Goal: Information Seeking & Learning: Learn about a topic

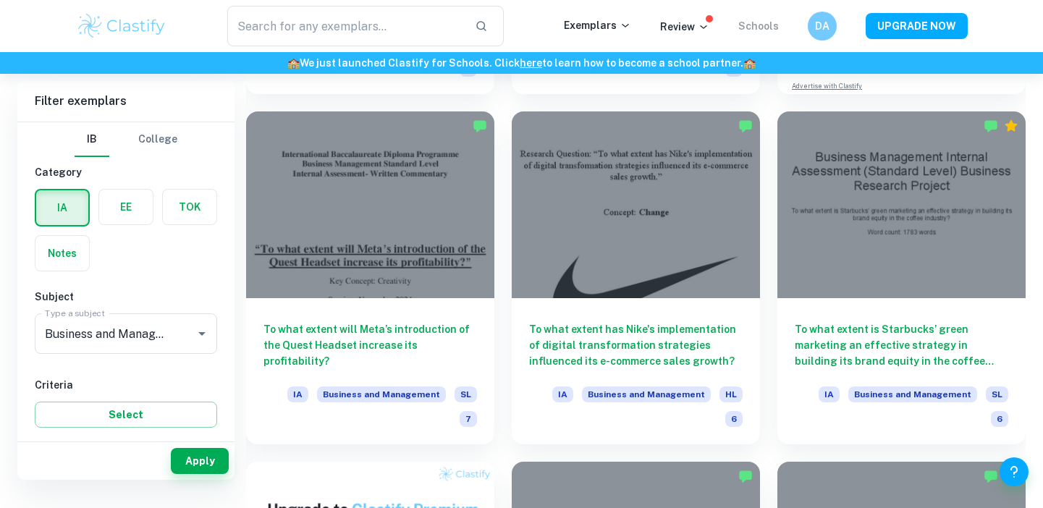
scroll to position [129, 0]
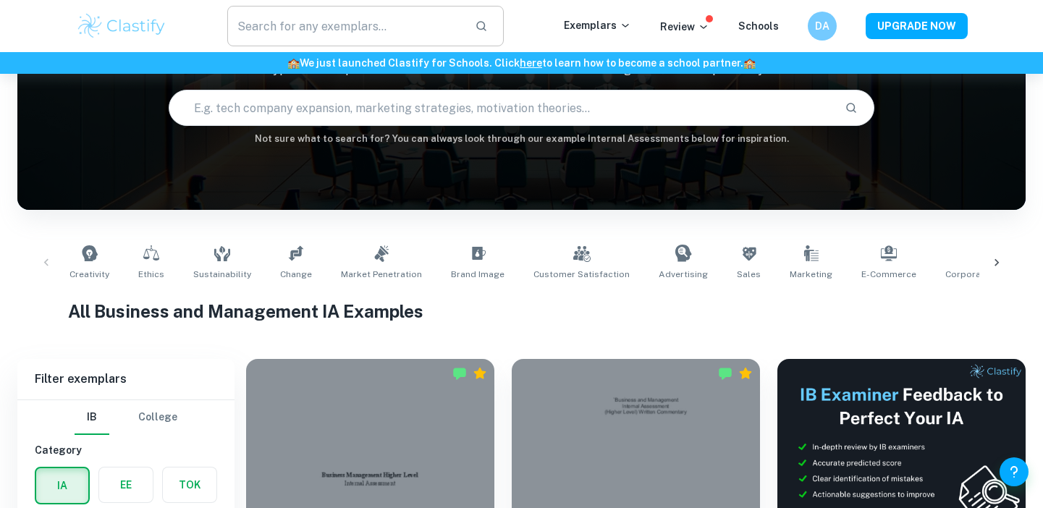
click at [388, 25] on input "text" at bounding box center [345, 26] width 237 height 41
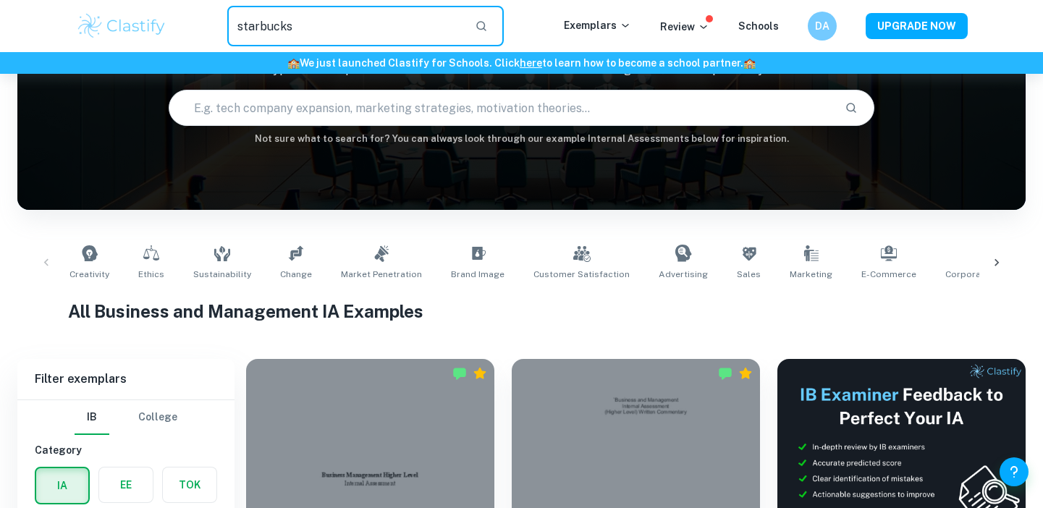
type input "starbucks"
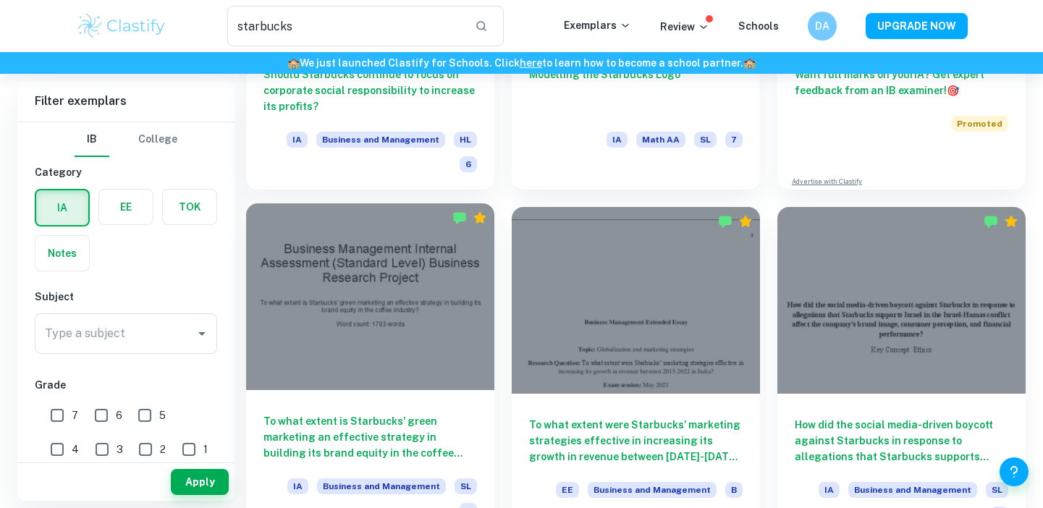
scroll to position [312, 0]
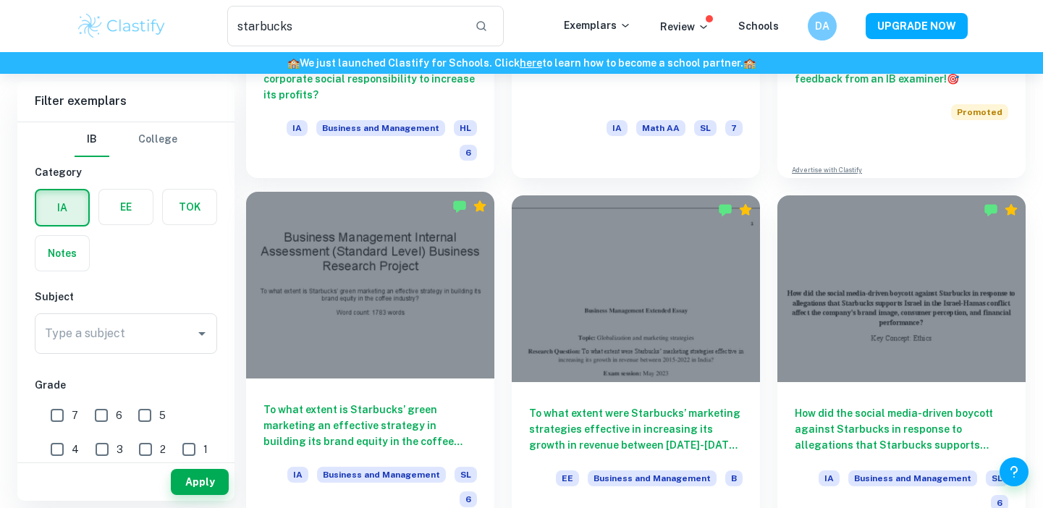
click at [484, 379] on div "To what extent is Starbucks’ green marketing an effective strategy in building …" at bounding box center [370, 452] width 248 height 146
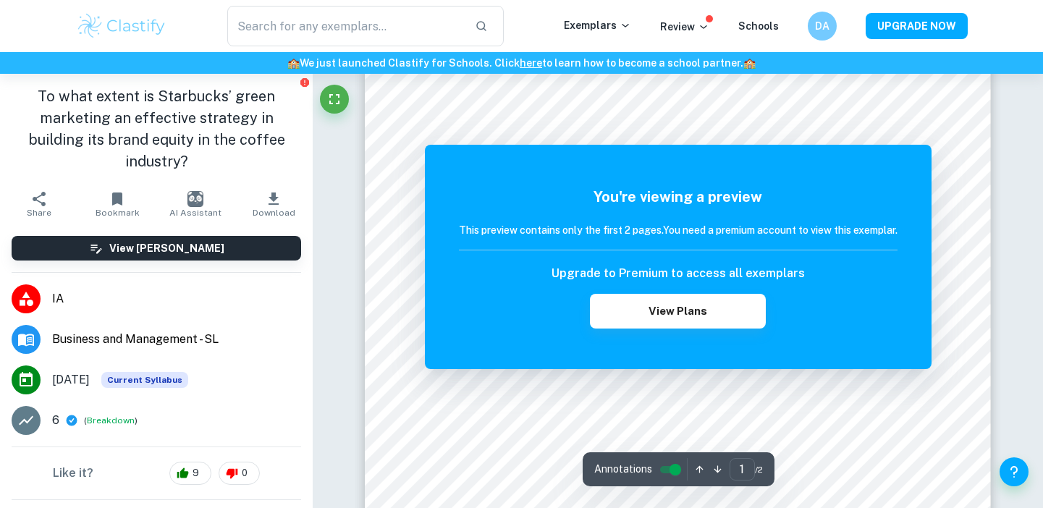
scroll to position [42, 0]
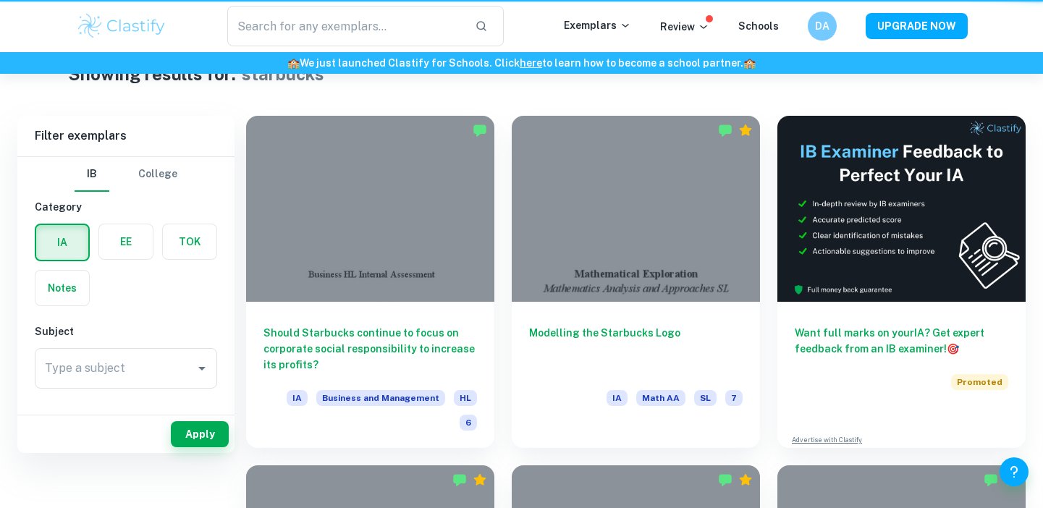
type input "starbucks"
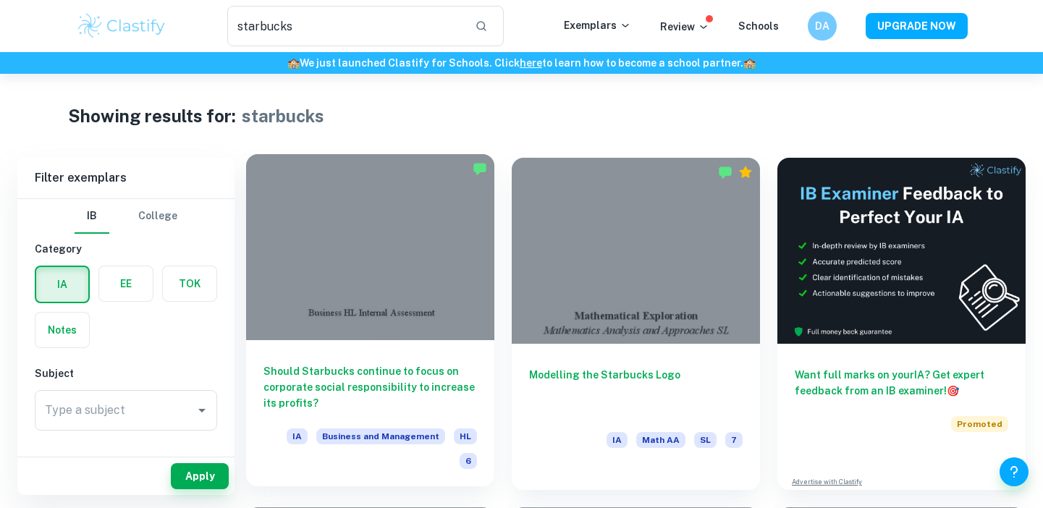
click at [397, 389] on h6 "Should Starbucks continue to focus on corporate social responsibility to increa…" at bounding box center [370, 387] width 214 height 48
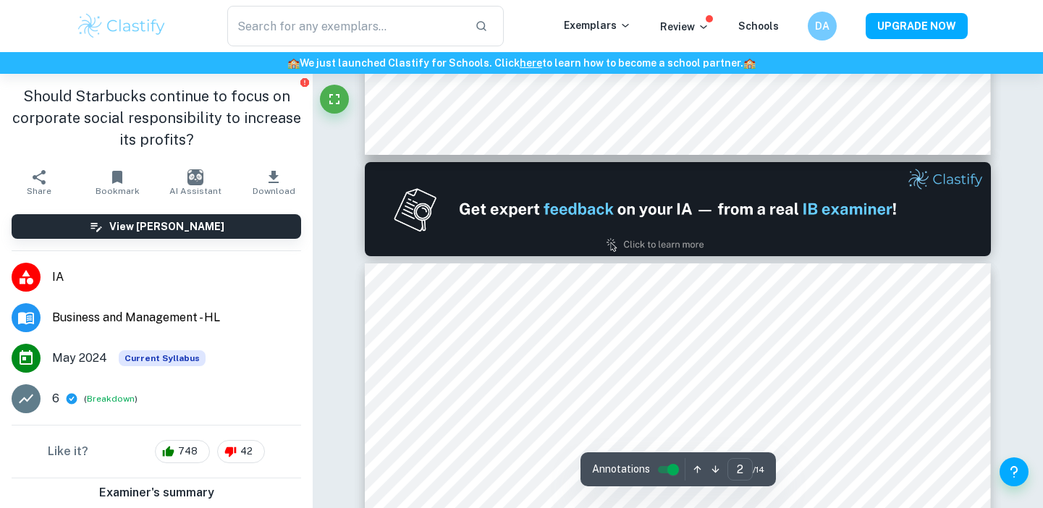
scroll to position [1137, 0]
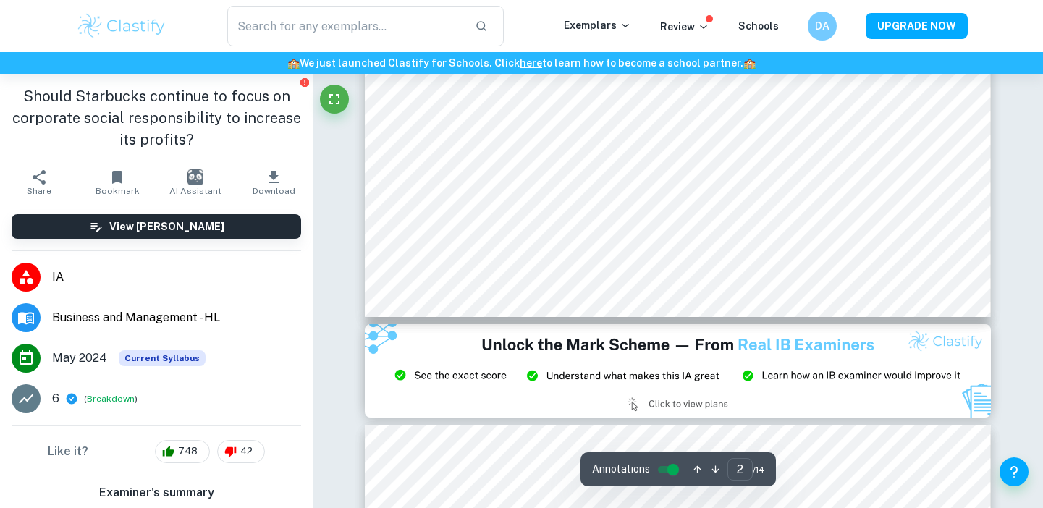
type input "3"
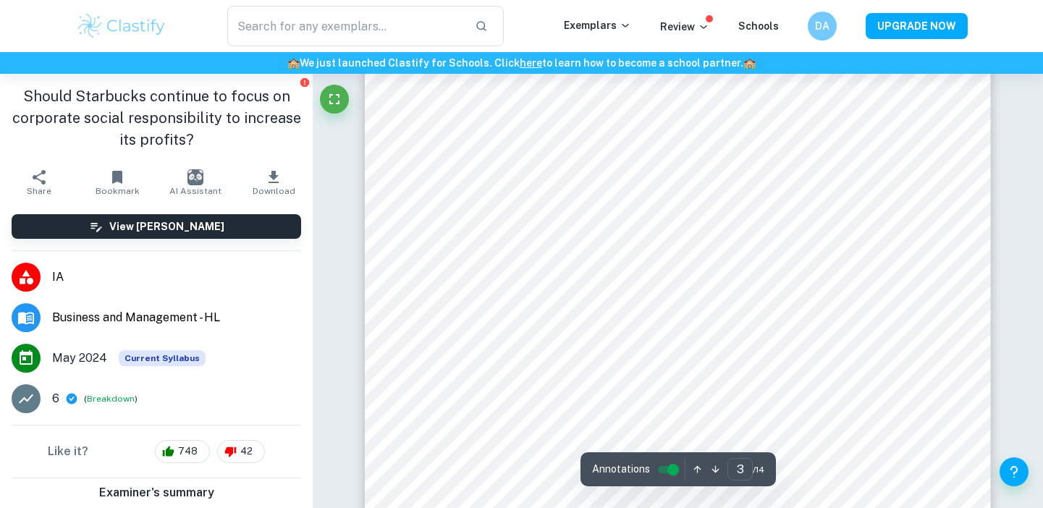
scroll to position [2157, 0]
